Goal: Find specific page/section: Find specific page/section

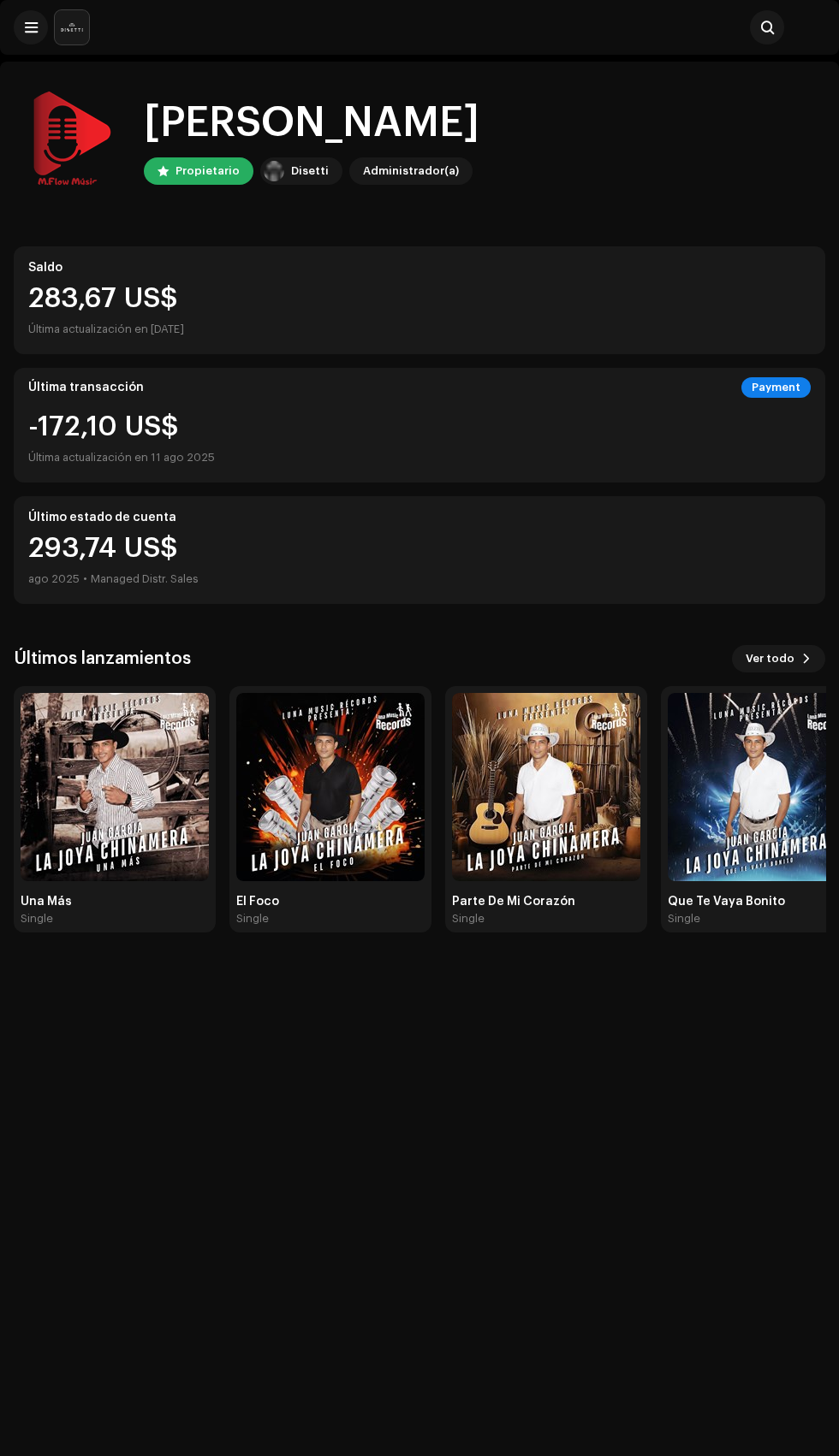
click at [144, 825] on img at bounding box center [115, 787] width 188 height 188
